Goal: Transaction & Acquisition: Purchase product/service

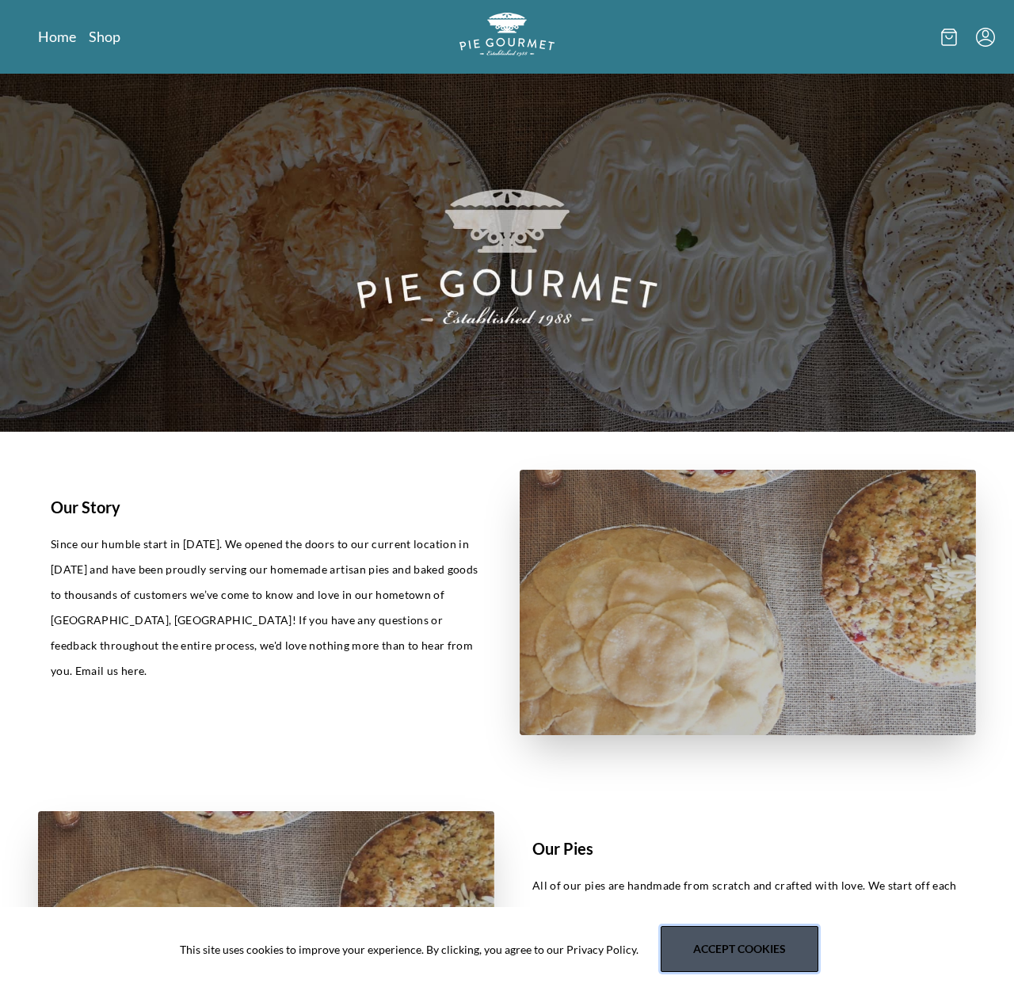
click at [740, 955] on button "Accept cookies" at bounding box center [739, 949] width 158 height 46
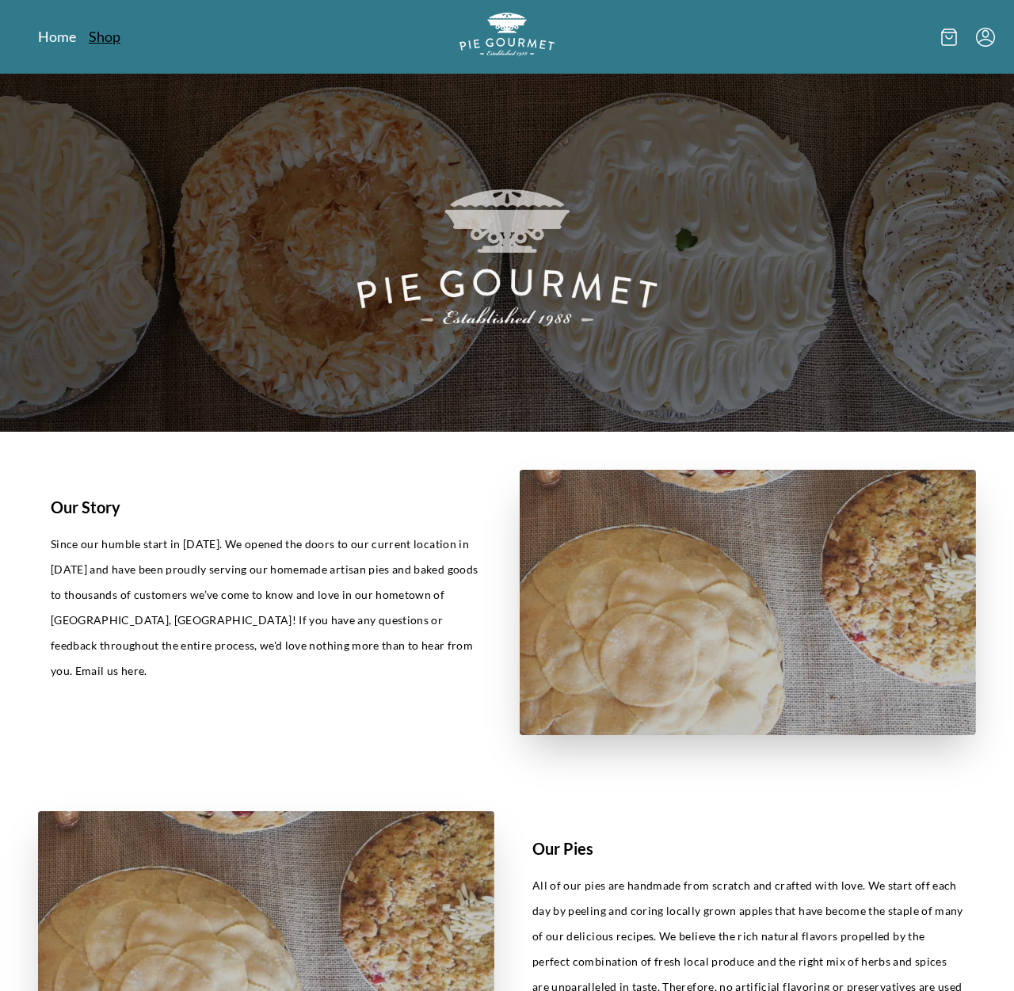
click at [112, 39] on link "Shop" at bounding box center [105, 36] width 32 height 19
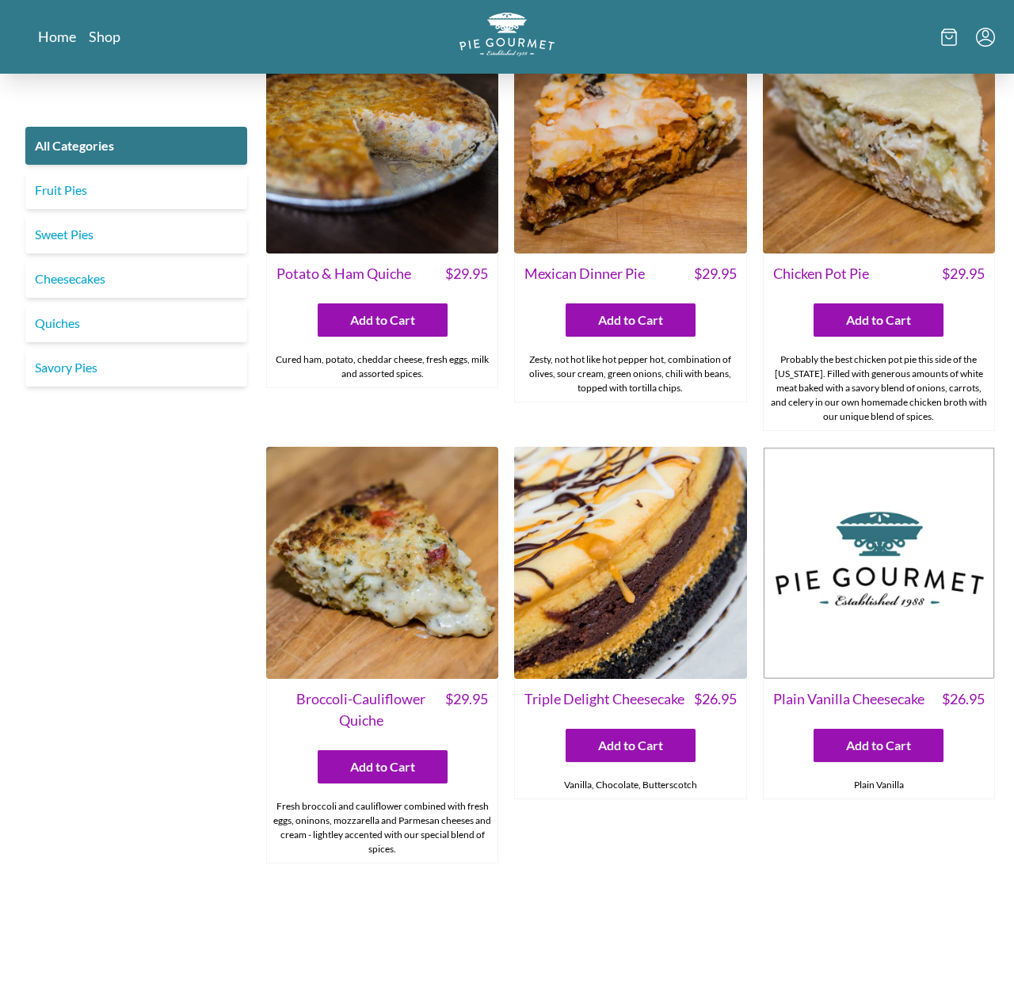
scroll to position [2148, 0]
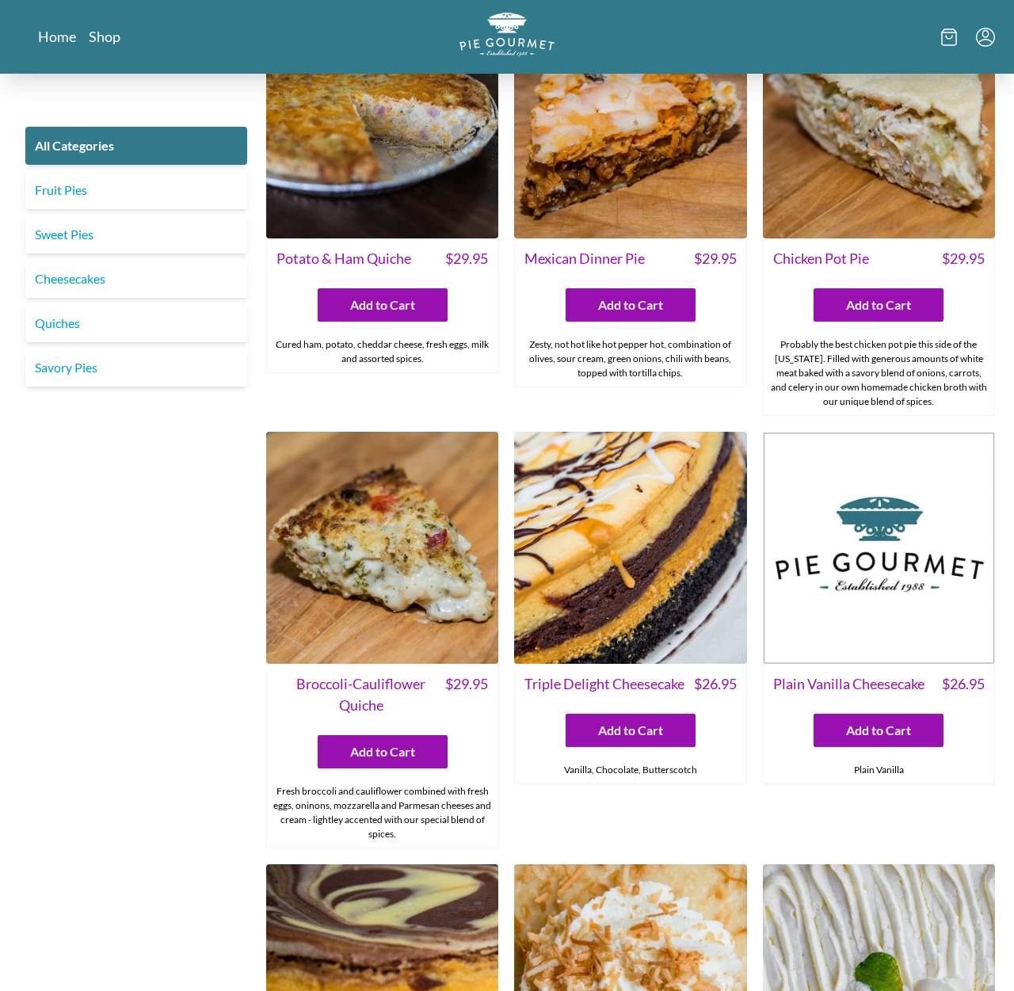
click at [633, 573] on img at bounding box center [630, 548] width 232 height 232
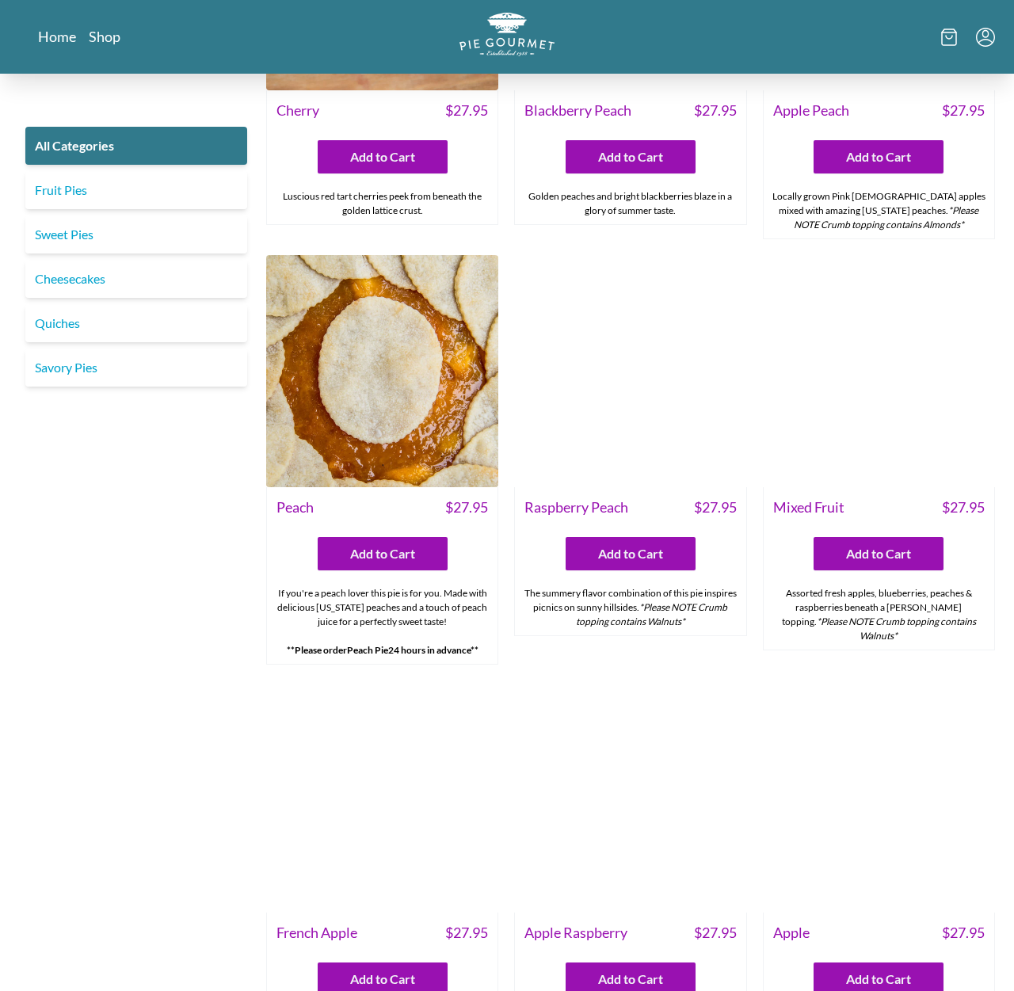
scroll to position [4271, 0]
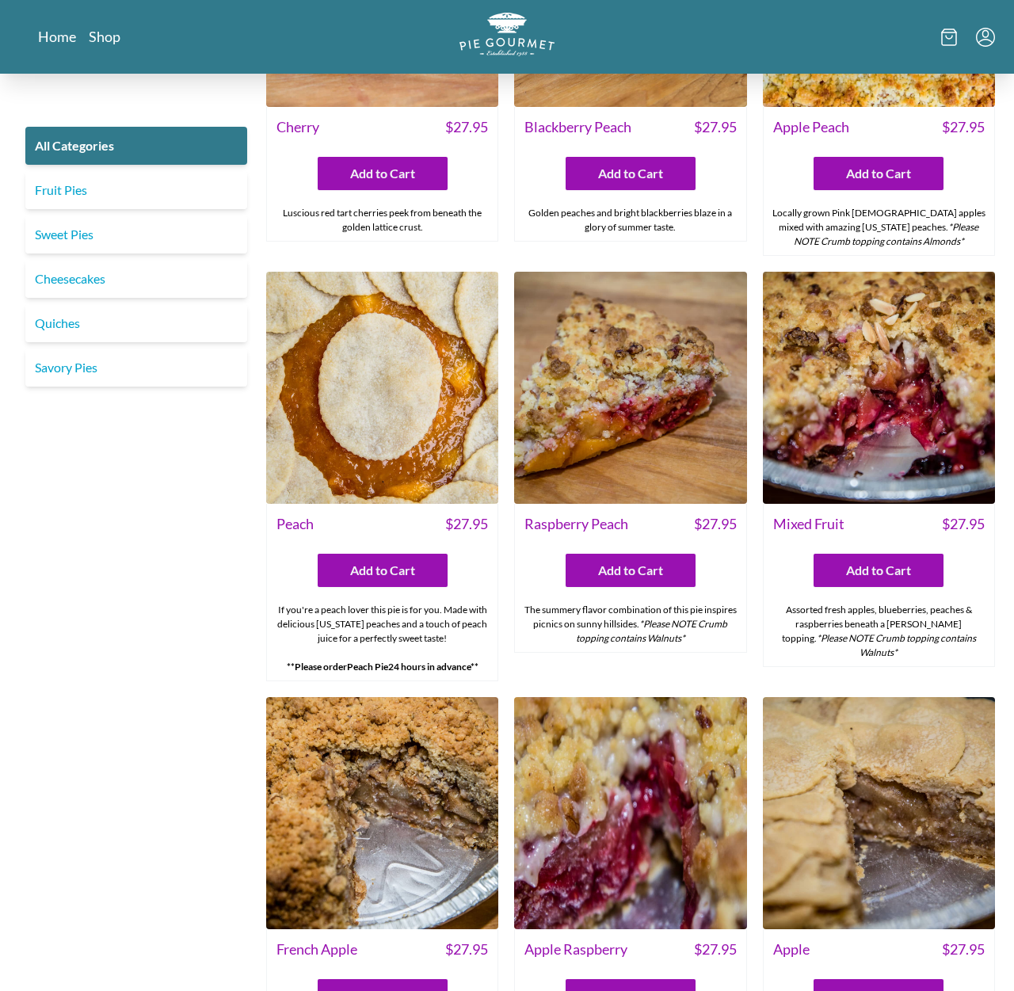
click at [900, 430] on img at bounding box center [879, 388] width 232 height 232
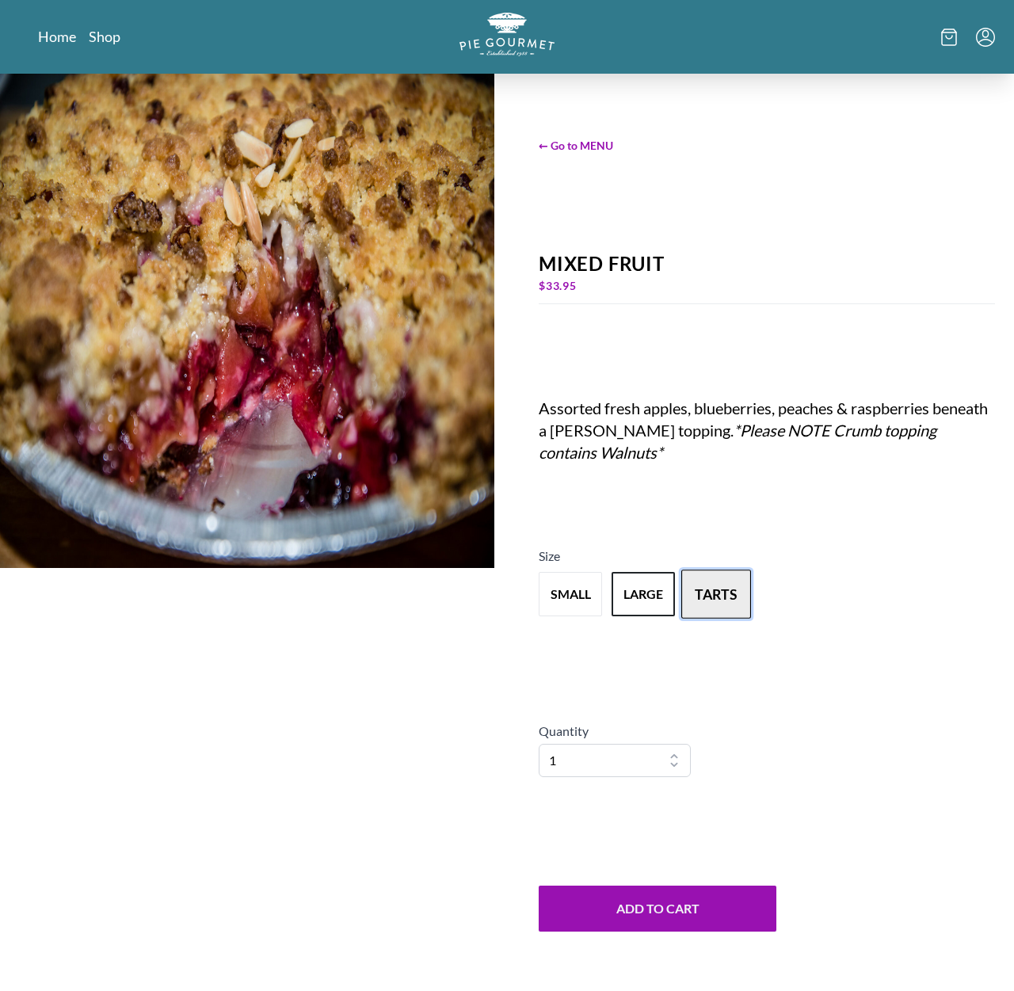
click at [717, 597] on button "tarts" at bounding box center [716, 593] width 70 height 49
click at [588, 601] on button "small" at bounding box center [570, 593] width 70 height 49
click at [621, 598] on button "large" at bounding box center [643, 593] width 70 height 49
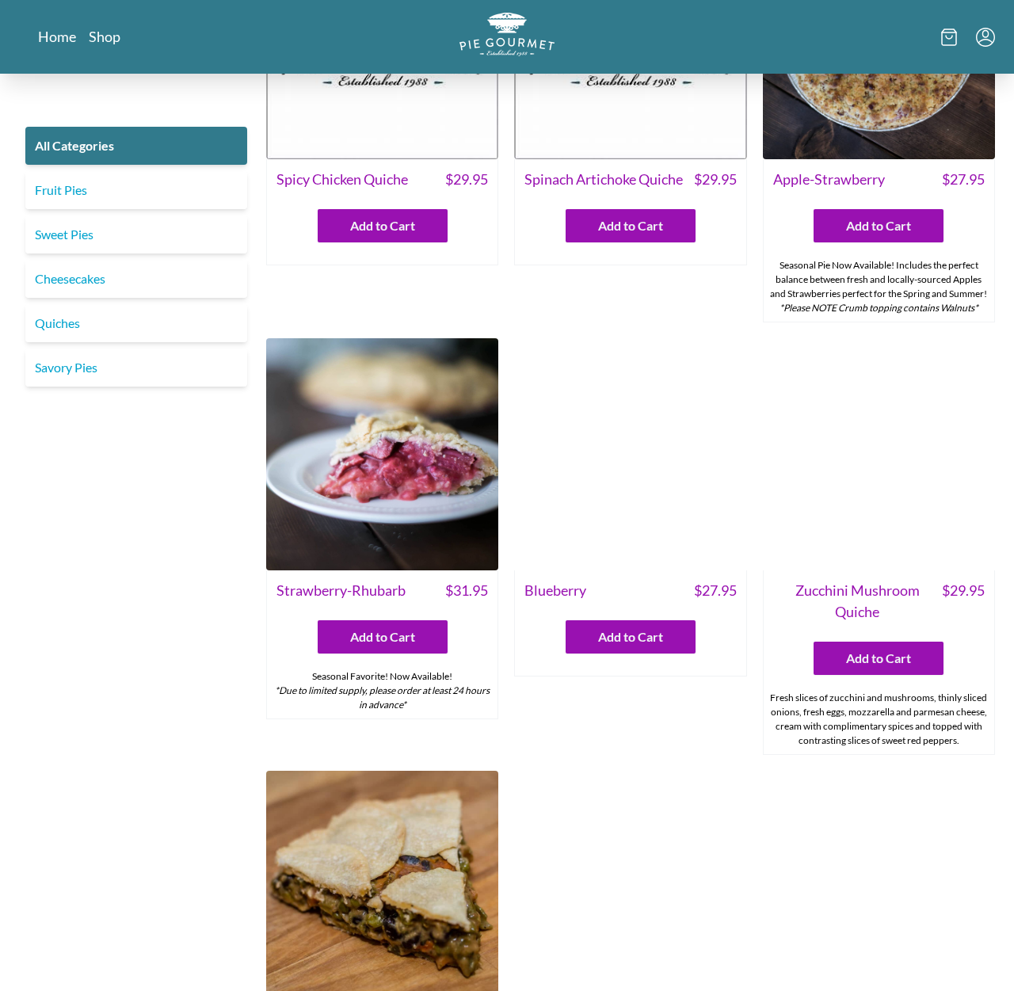
scroll to position [533, 0]
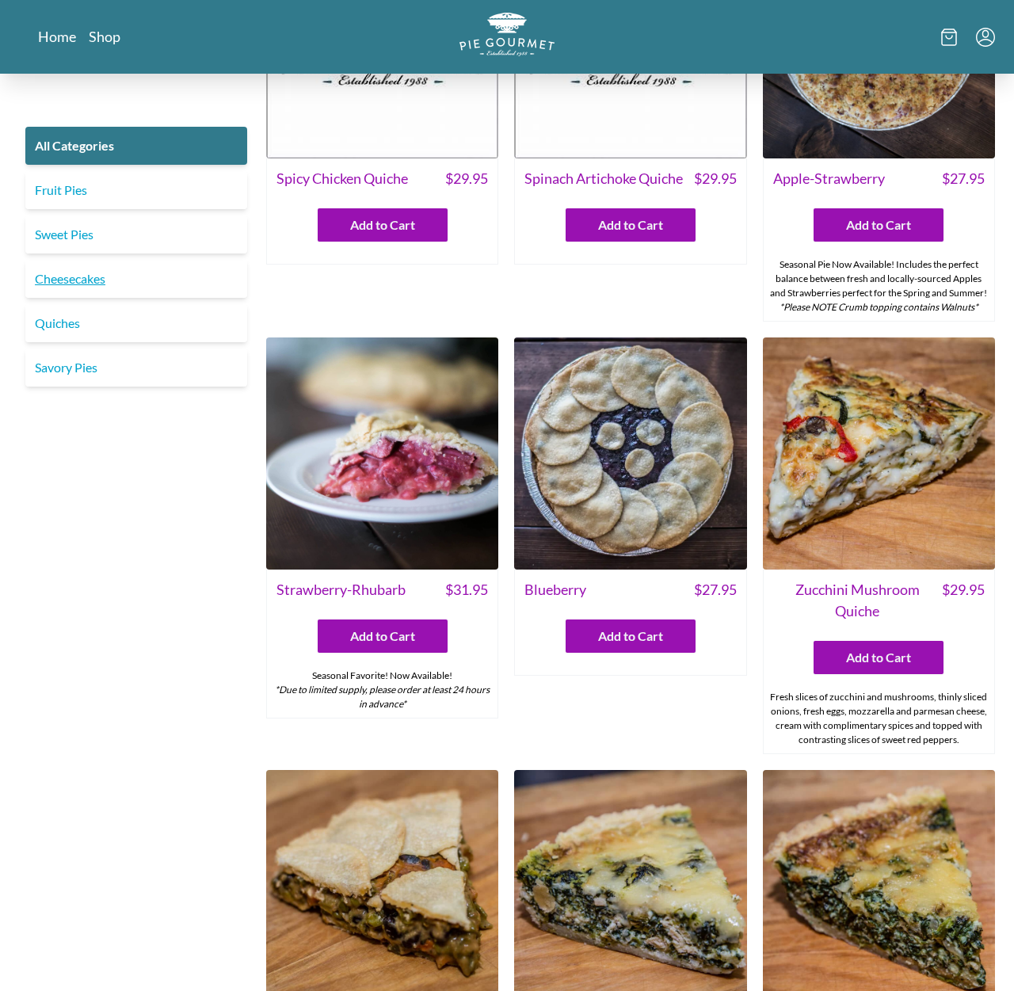
click at [105, 280] on link "Cheesecakes" at bounding box center [136, 279] width 222 height 38
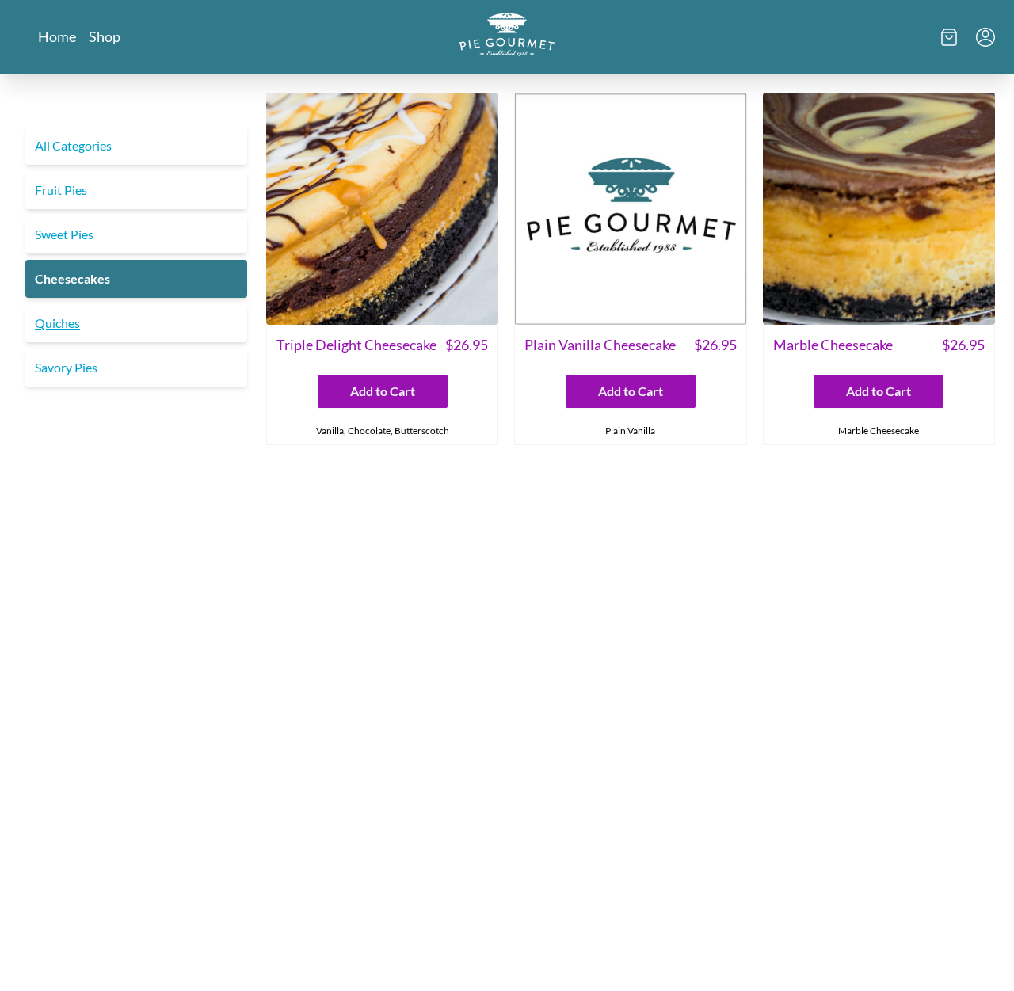
click at [63, 327] on link "Quiches" at bounding box center [136, 323] width 222 height 38
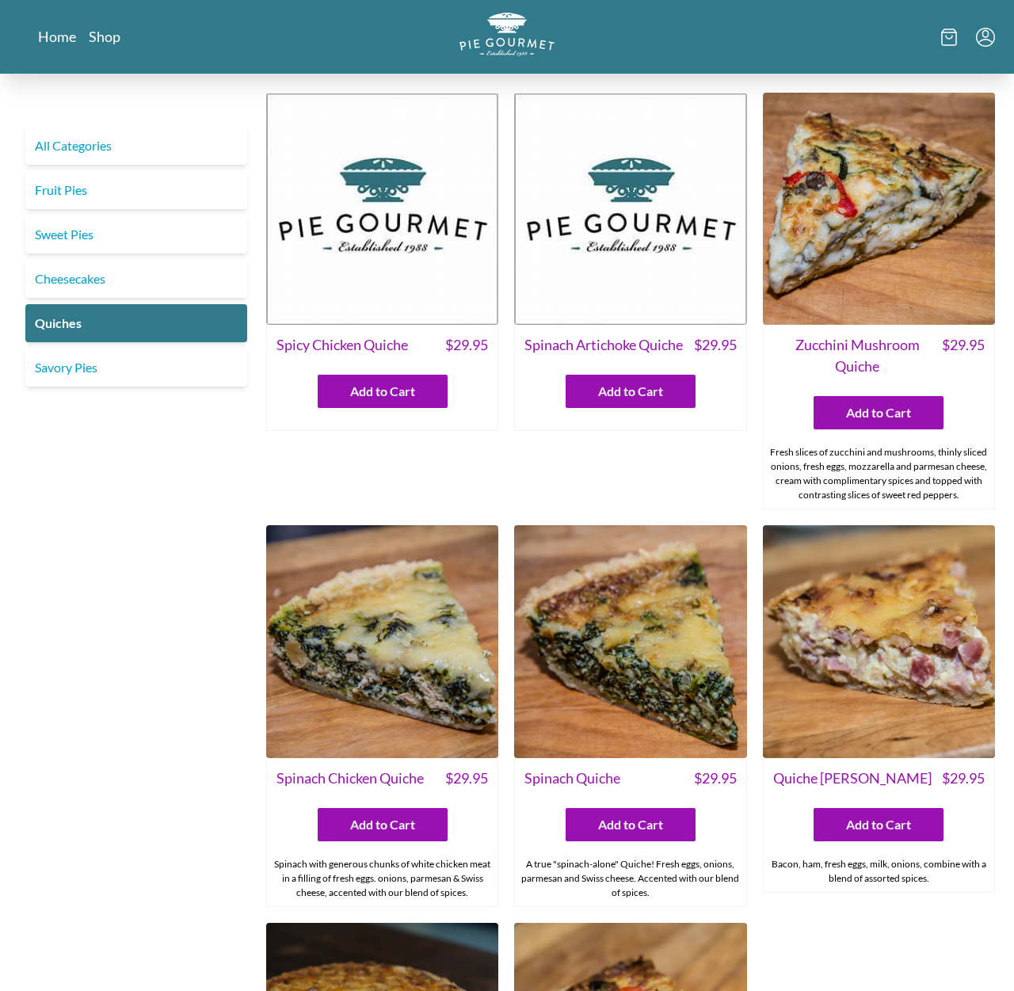
click at [870, 711] on img at bounding box center [879, 641] width 232 height 232
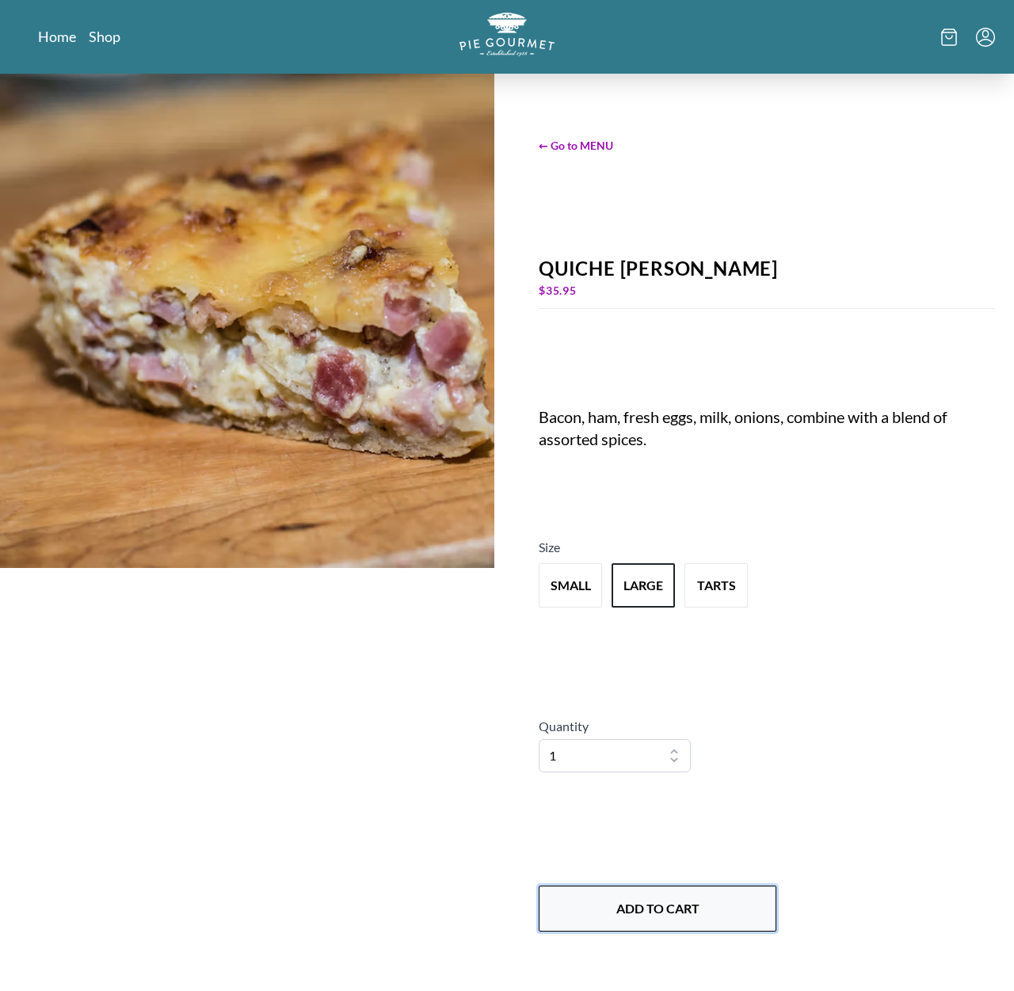
click at [660, 904] on button "Add to Cart" at bounding box center [657, 908] width 238 height 46
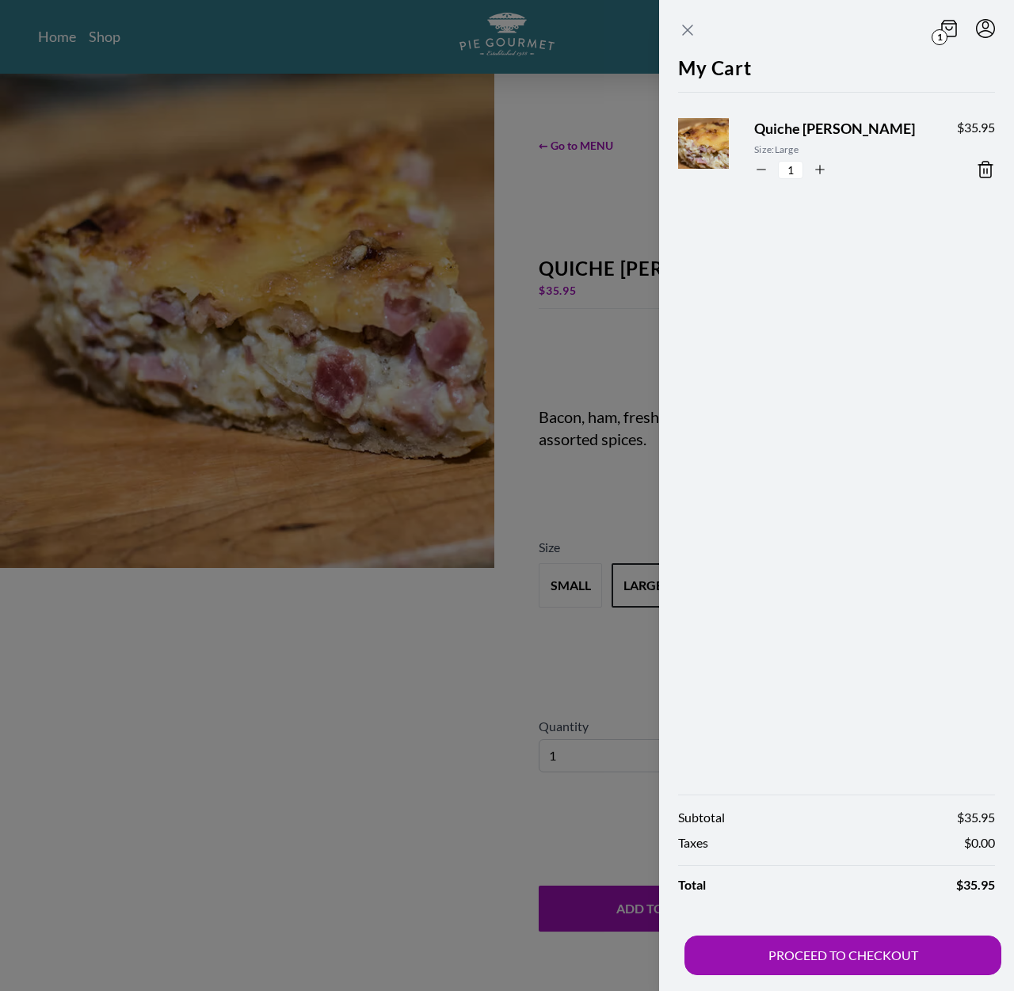
click at [691, 26] on icon "Close panel" at bounding box center [688, 30] width 10 height 10
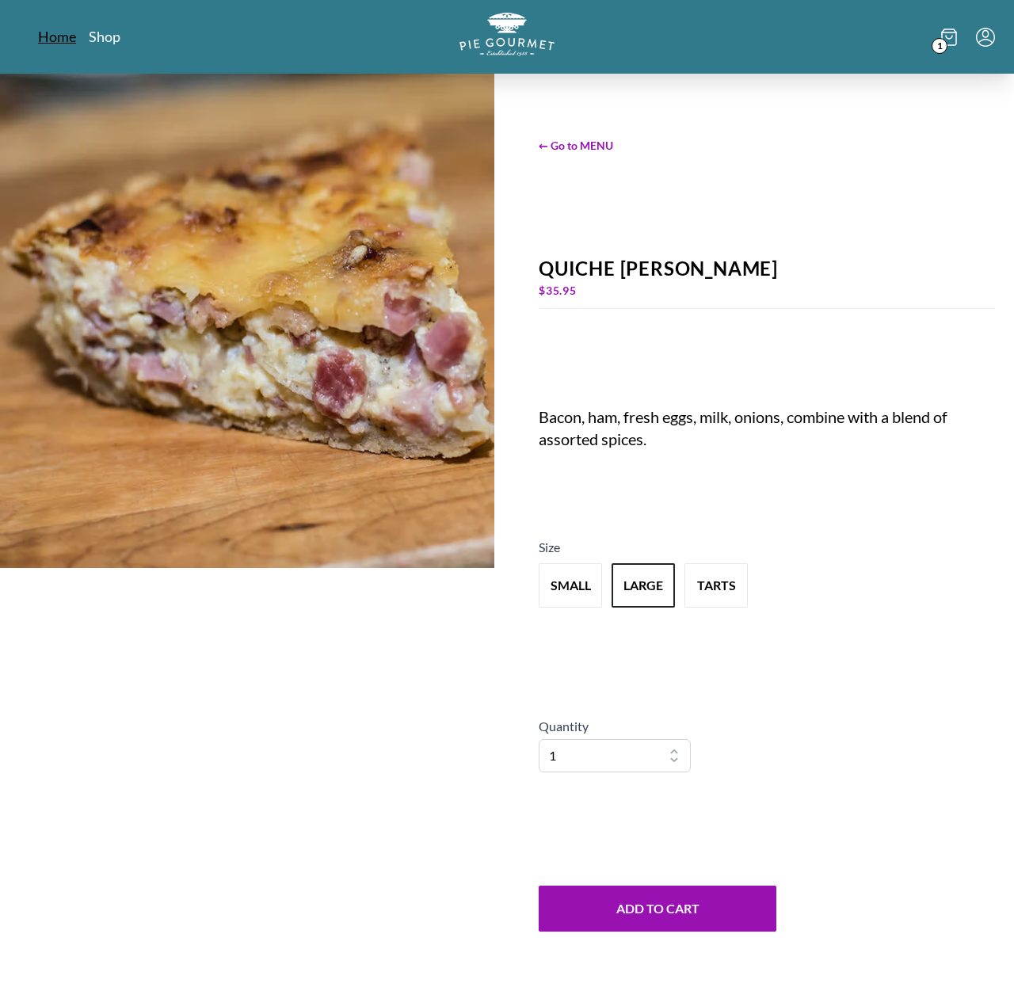
click at [63, 37] on link "Home" at bounding box center [57, 36] width 38 height 19
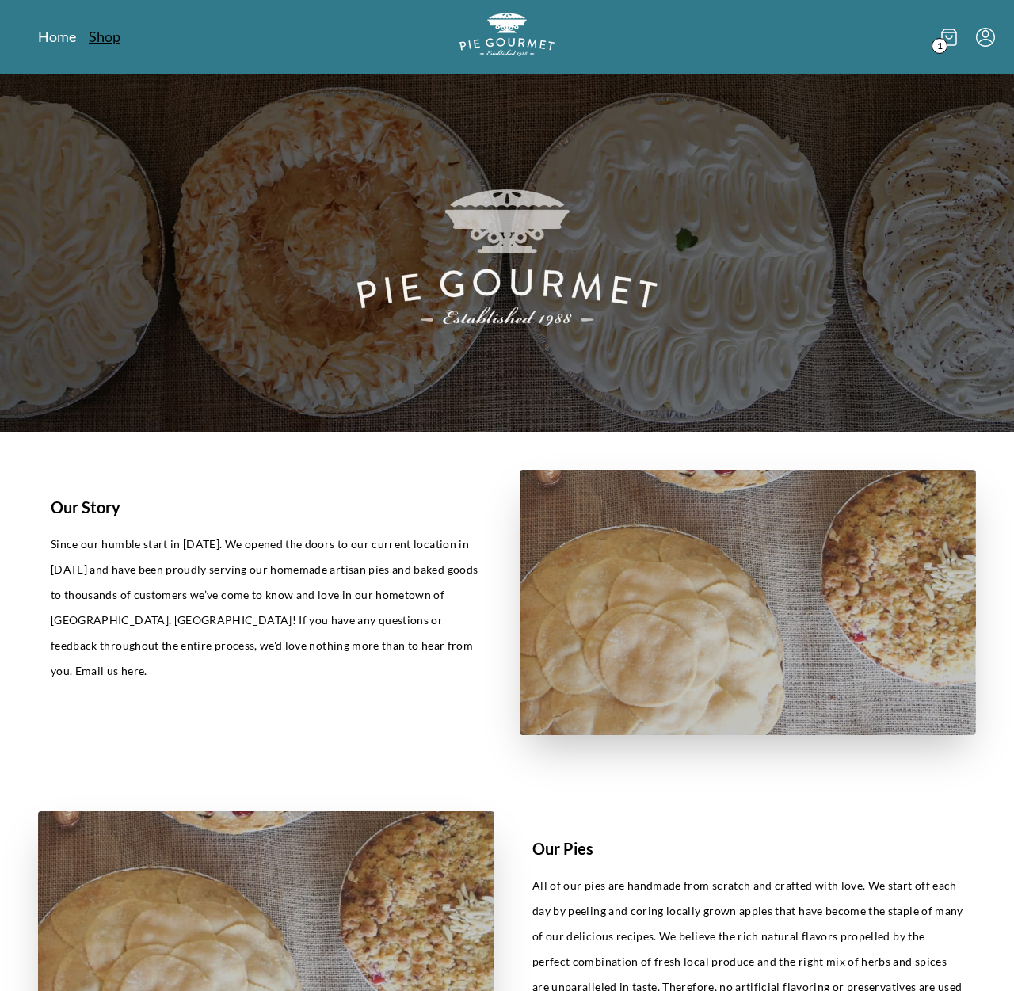
click at [108, 29] on link "Shop" at bounding box center [105, 36] width 32 height 19
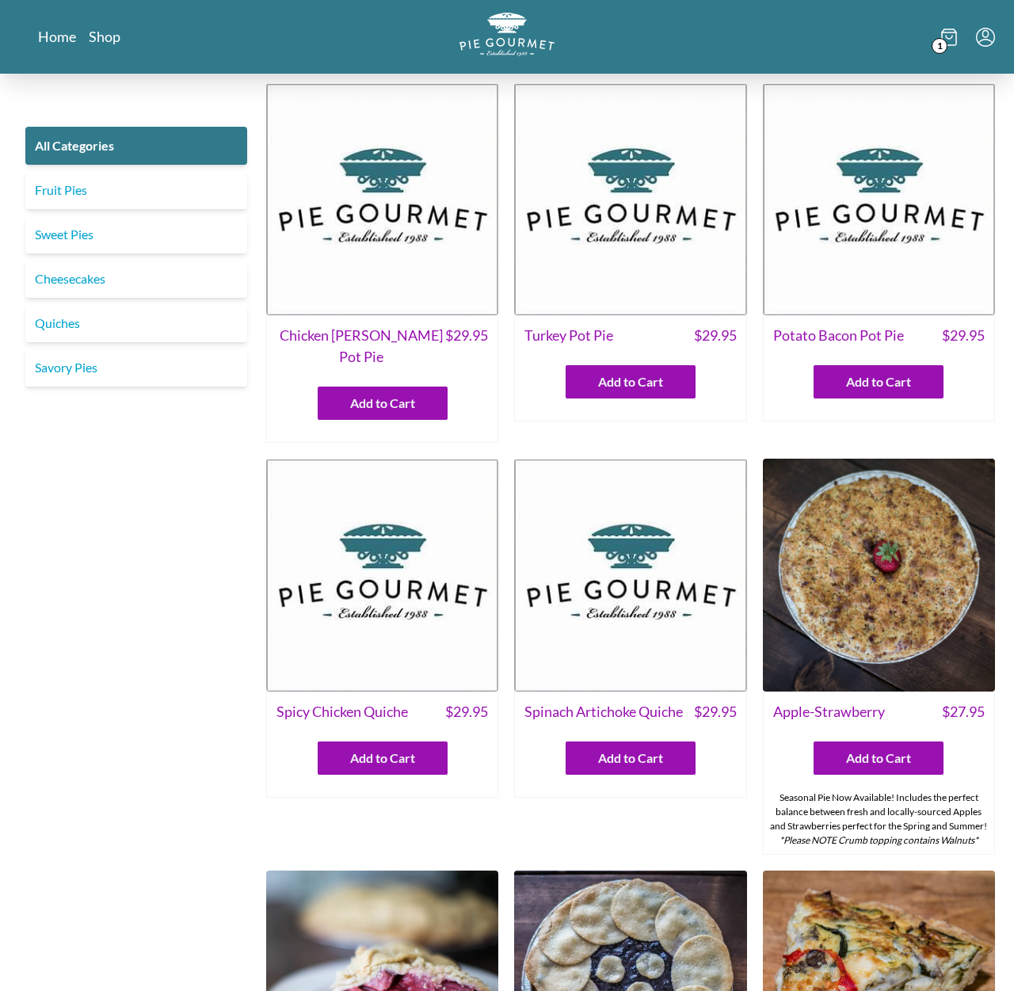
click at [943, 44] on span "1" at bounding box center [939, 46] width 16 height 16
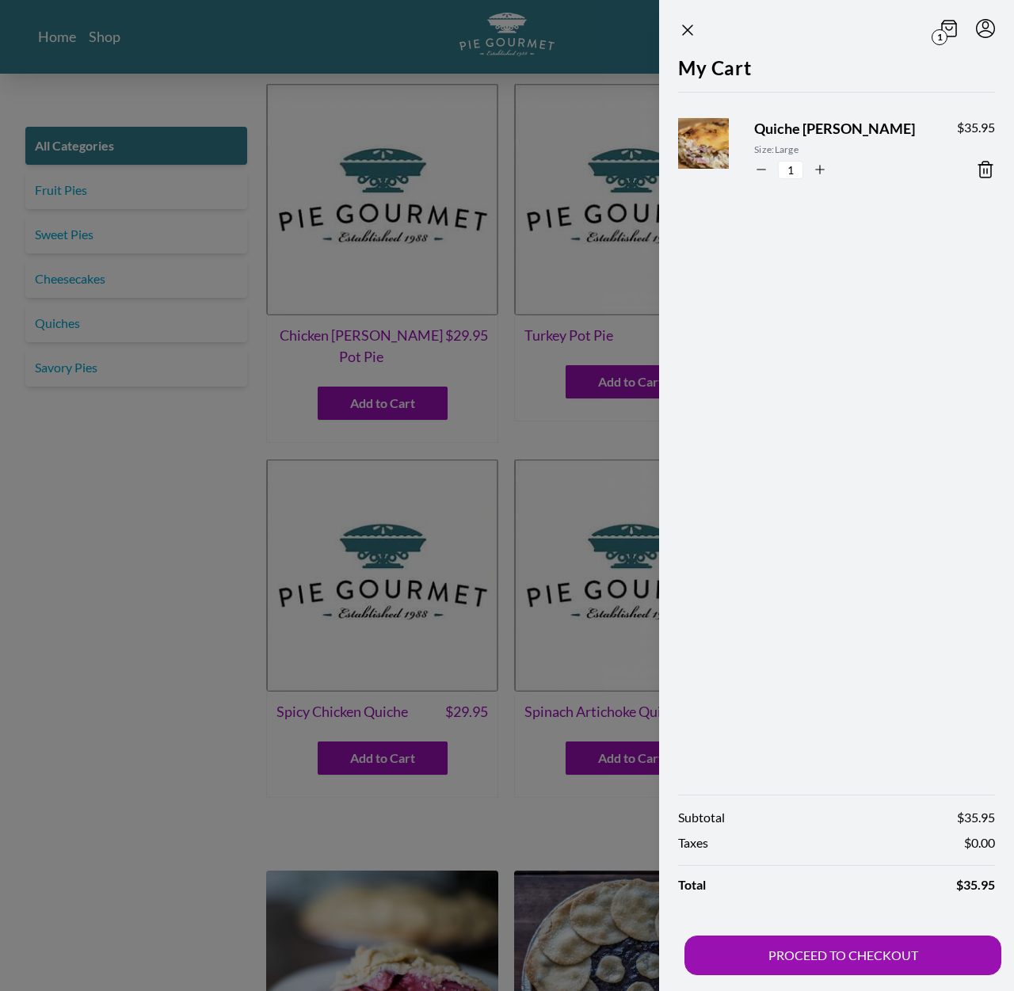
click at [983, 168] on icon at bounding box center [985, 169] width 19 height 19
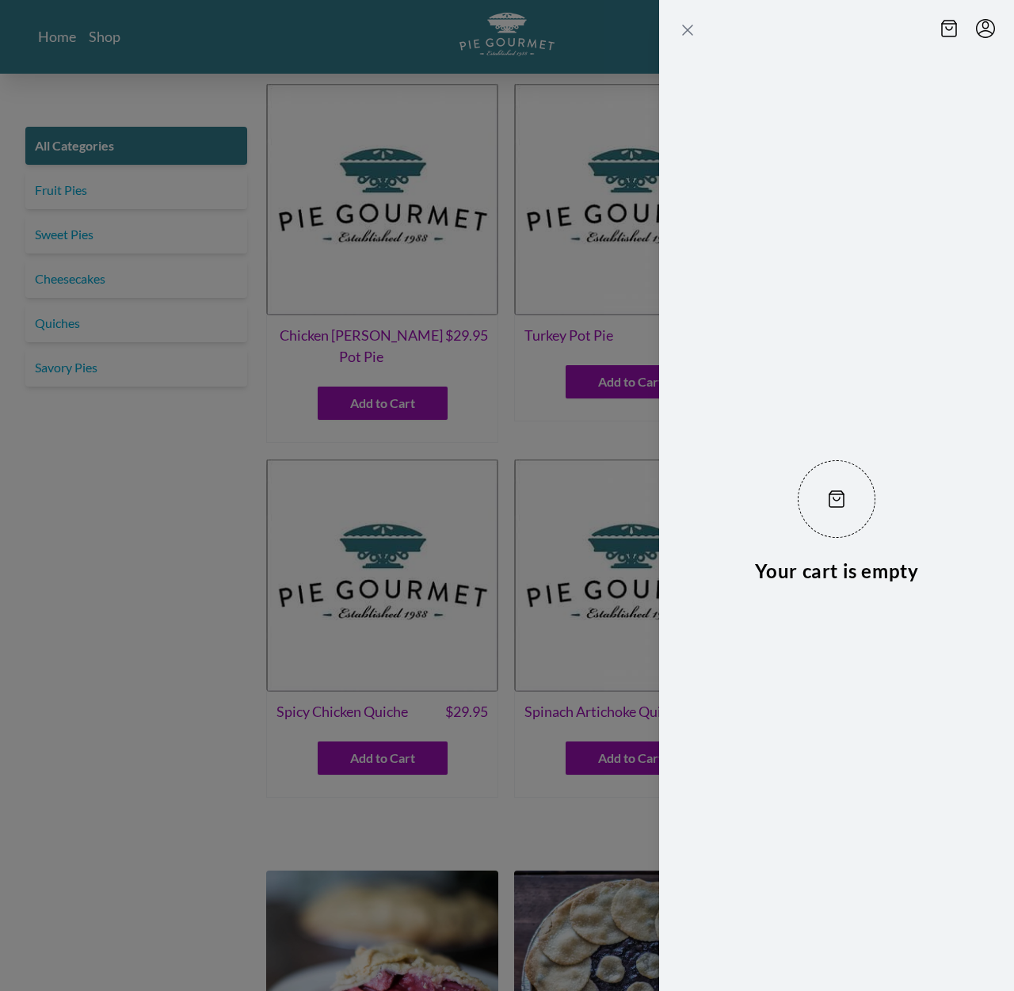
click at [682, 26] on icon "Close panel" at bounding box center [687, 30] width 19 height 19
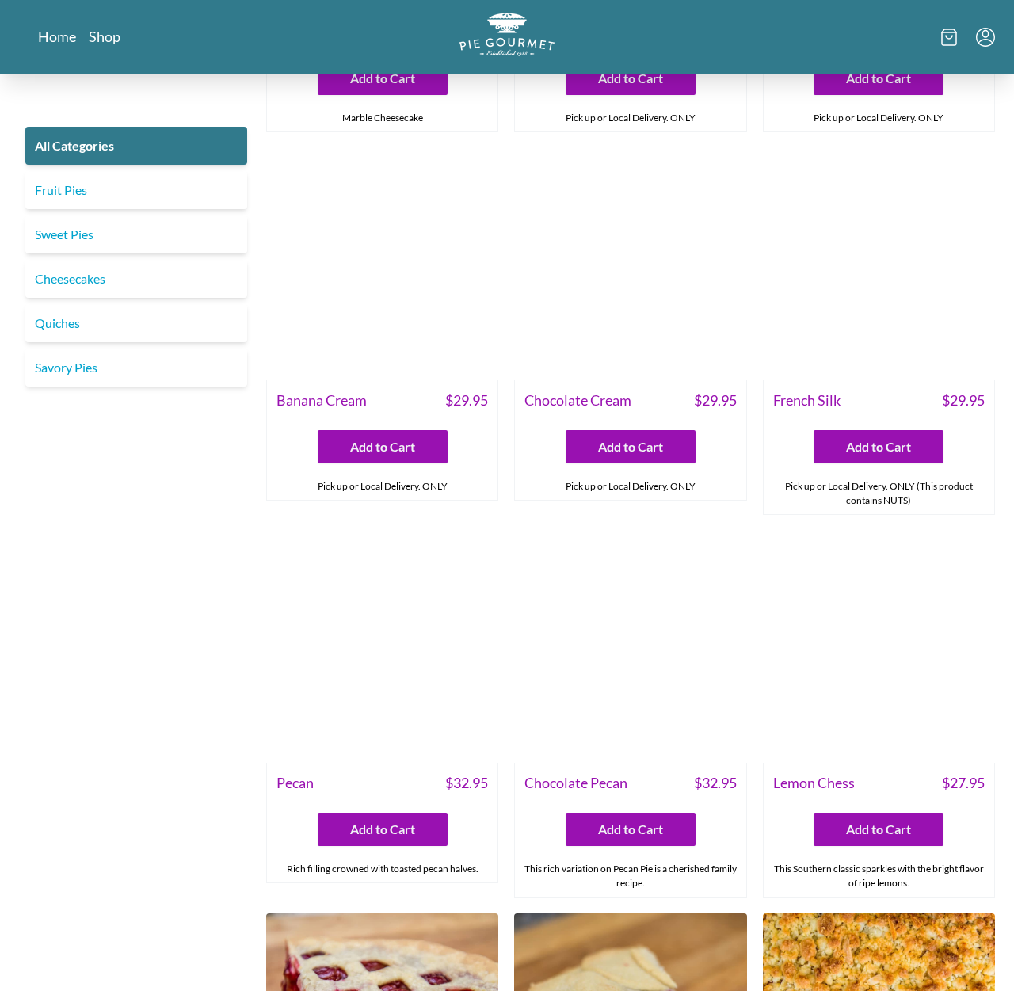
scroll to position [3240, 0]
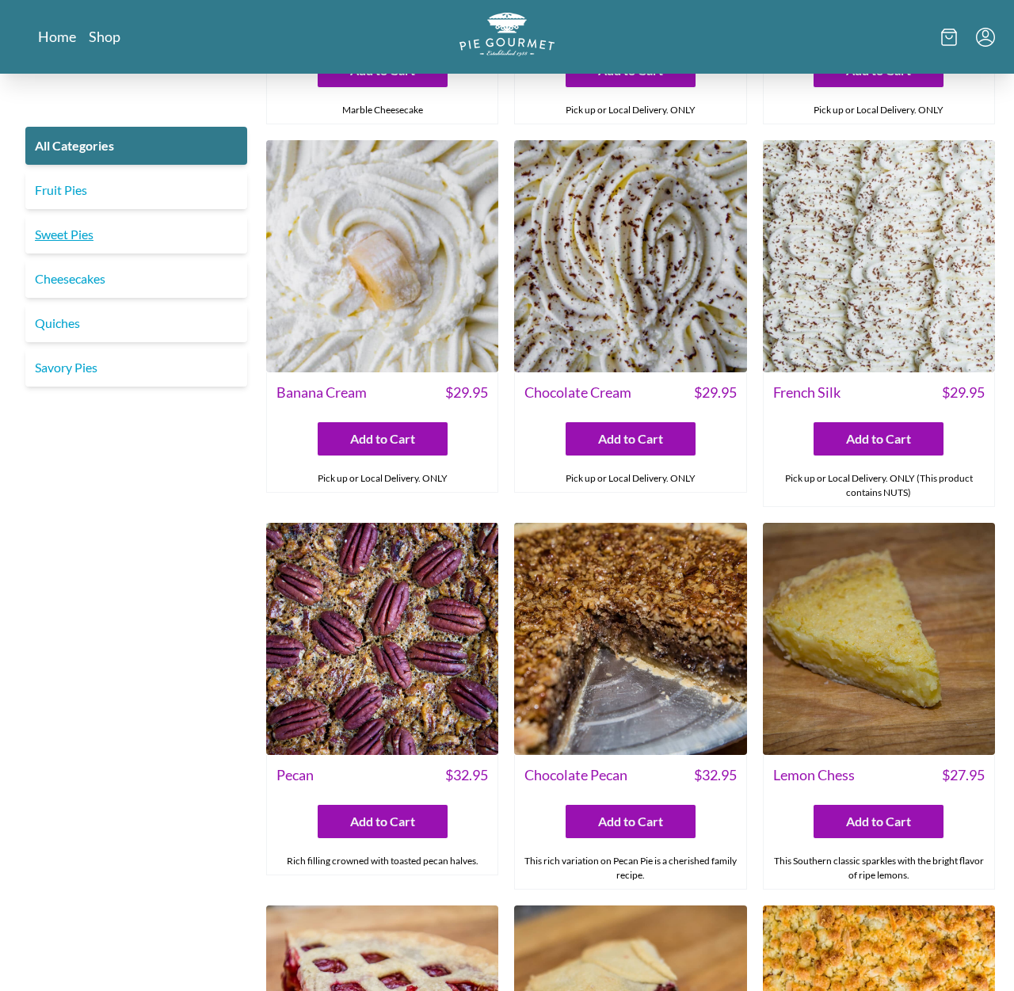
click at [59, 228] on link "Sweet Pies" at bounding box center [136, 234] width 222 height 38
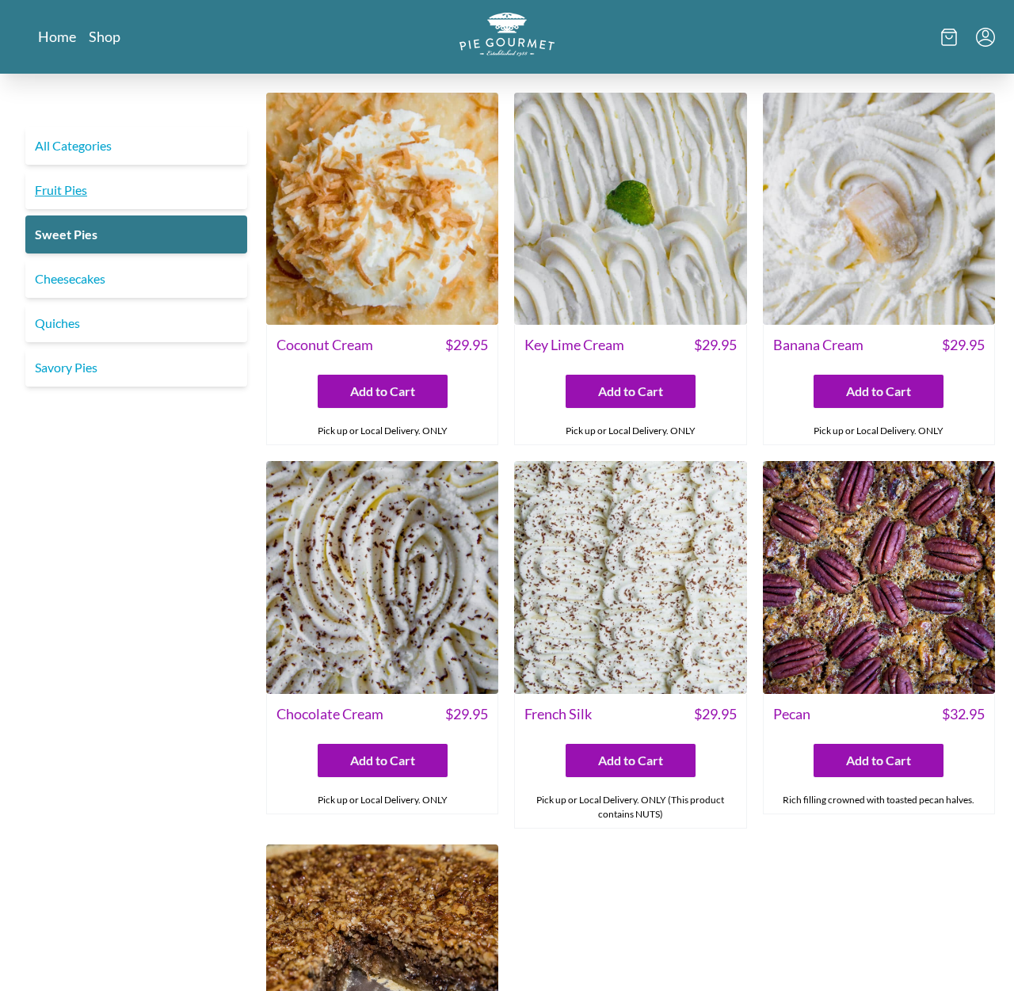
click at [59, 196] on link "Fruit Pies" at bounding box center [136, 190] width 222 height 38
